Goal: Task Accomplishment & Management: Use online tool/utility

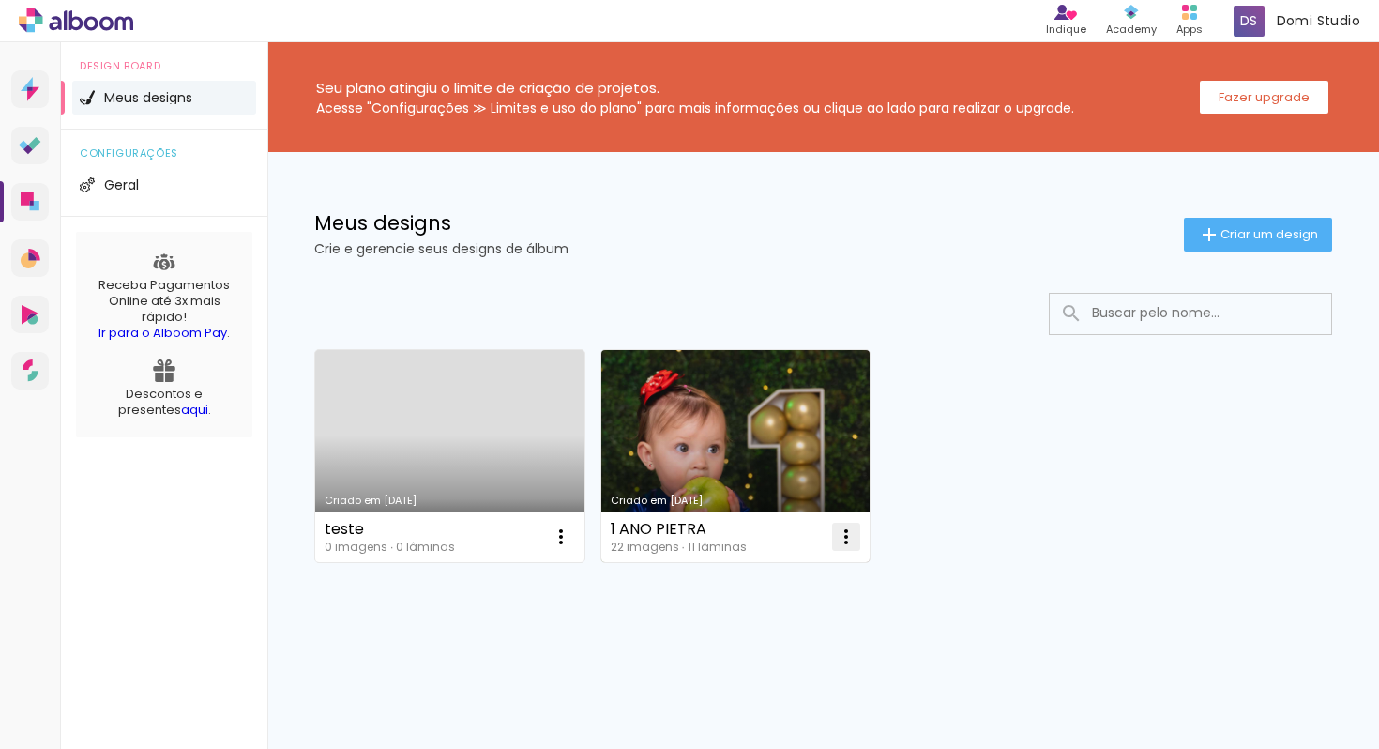
click at [845, 538] on iron-icon at bounding box center [846, 536] width 23 height 23
click at [767, 584] on paper-item "Abrir" at bounding box center [770, 580] width 188 height 38
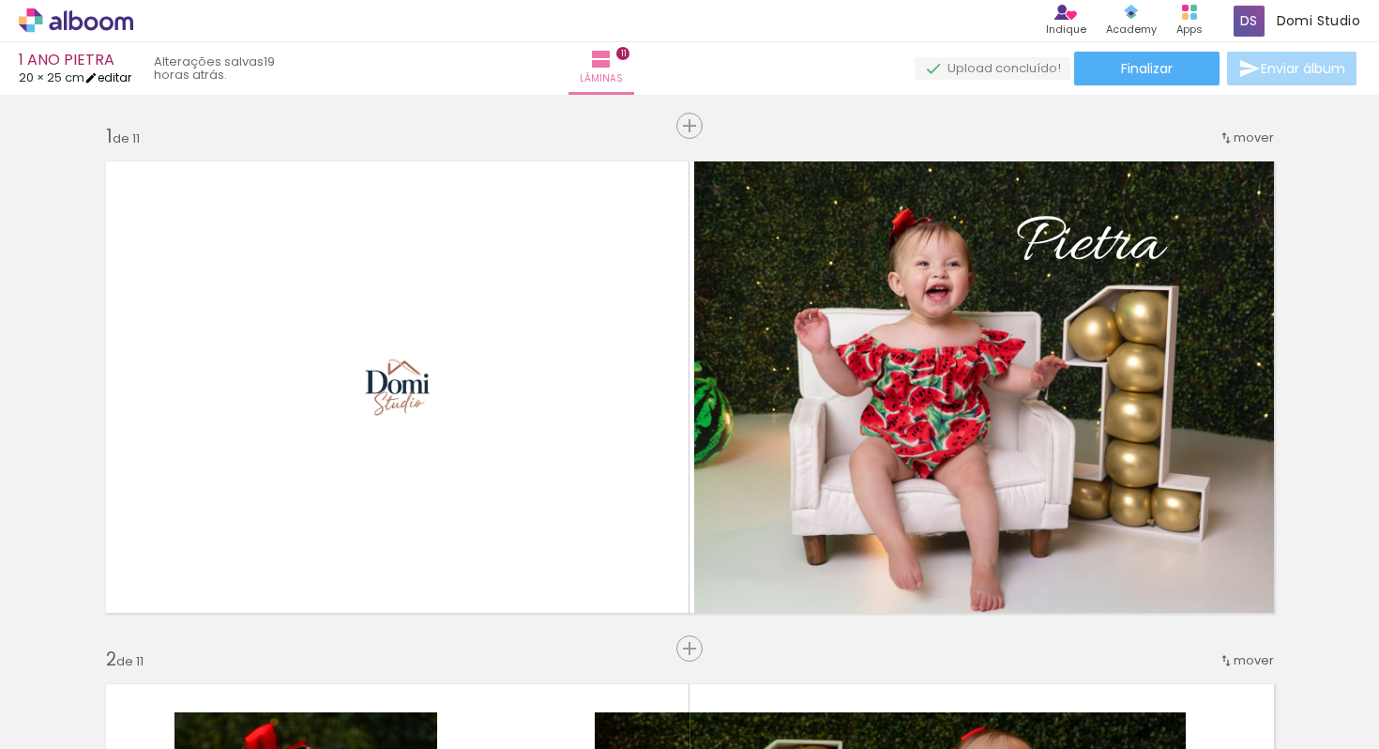
click at [114, 75] on link "editar" at bounding box center [107, 77] width 47 height 16
type input "20,1"
type input "50,4"
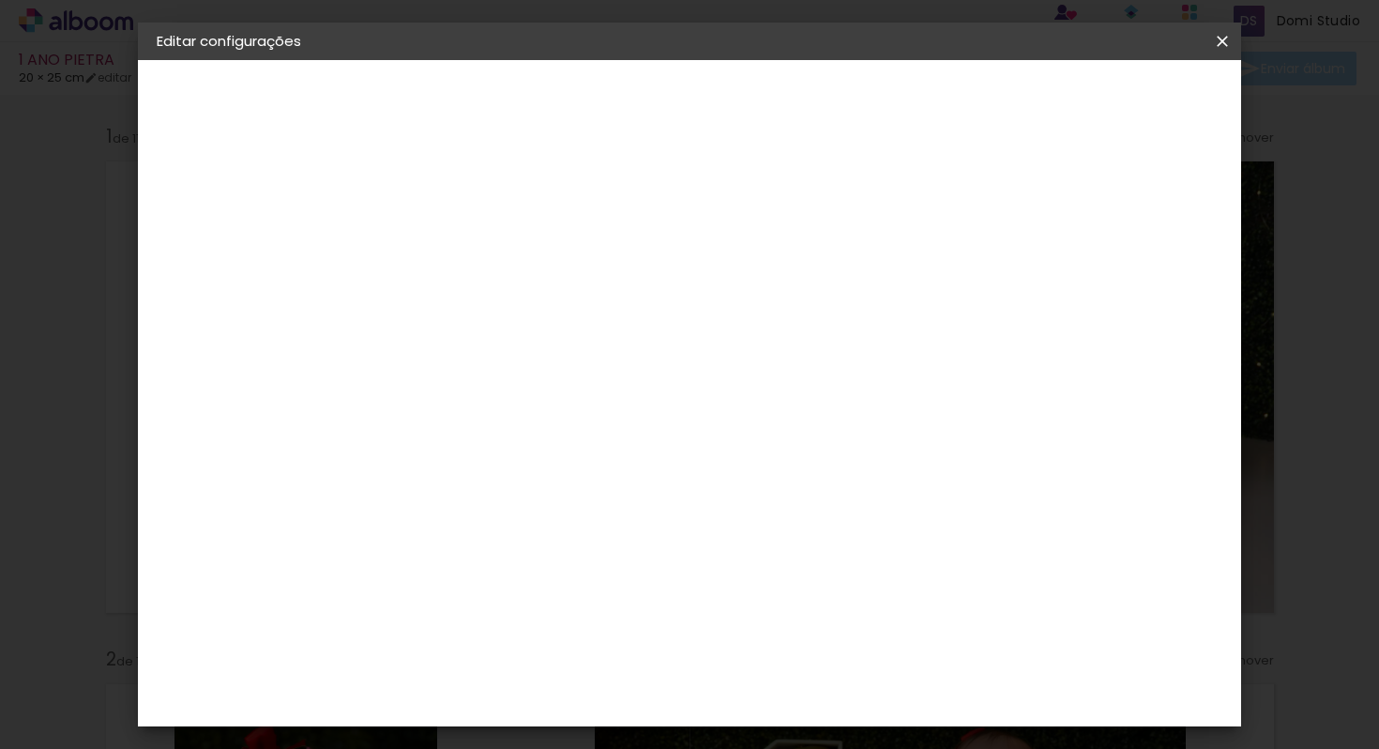
click at [1228, 39] on iron-icon at bounding box center [1222, 41] width 23 height 19
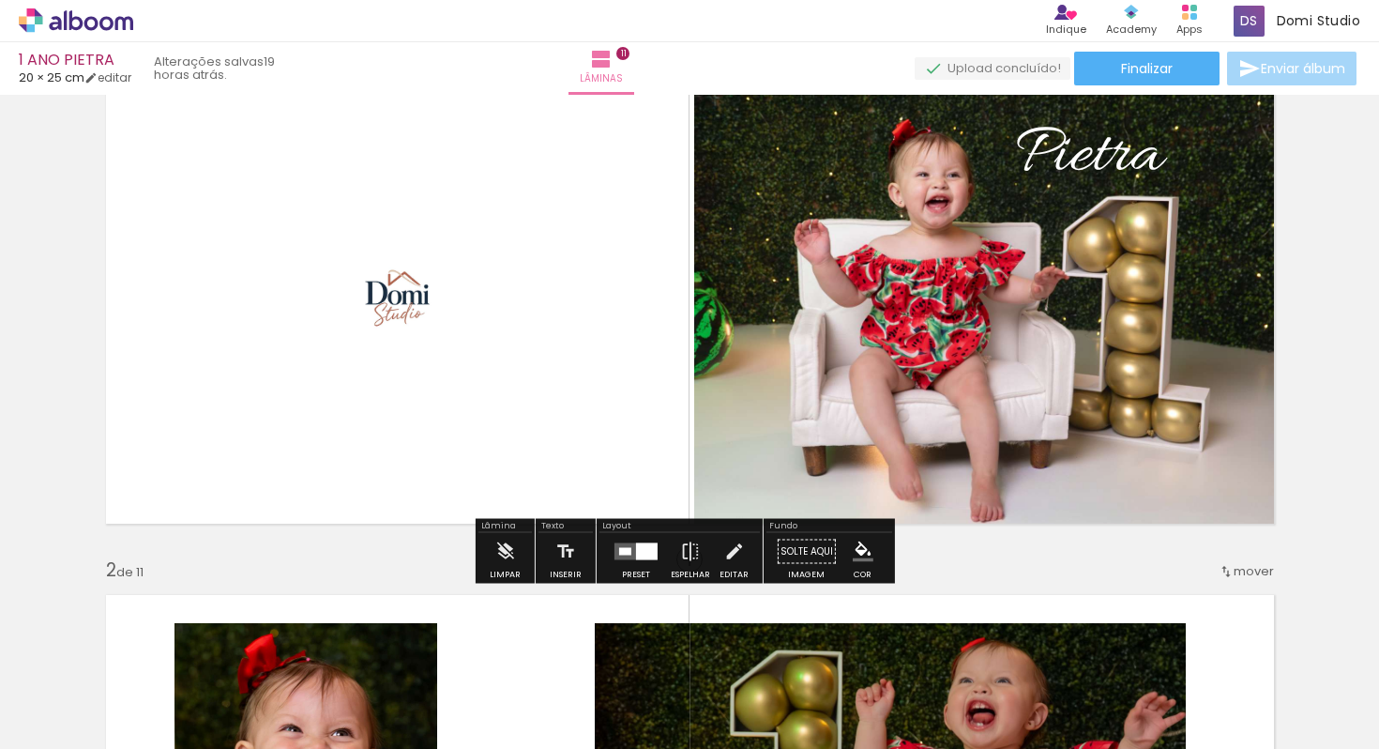
scroll to position [86, 0]
